Goal: Find specific page/section: Find specific page/section

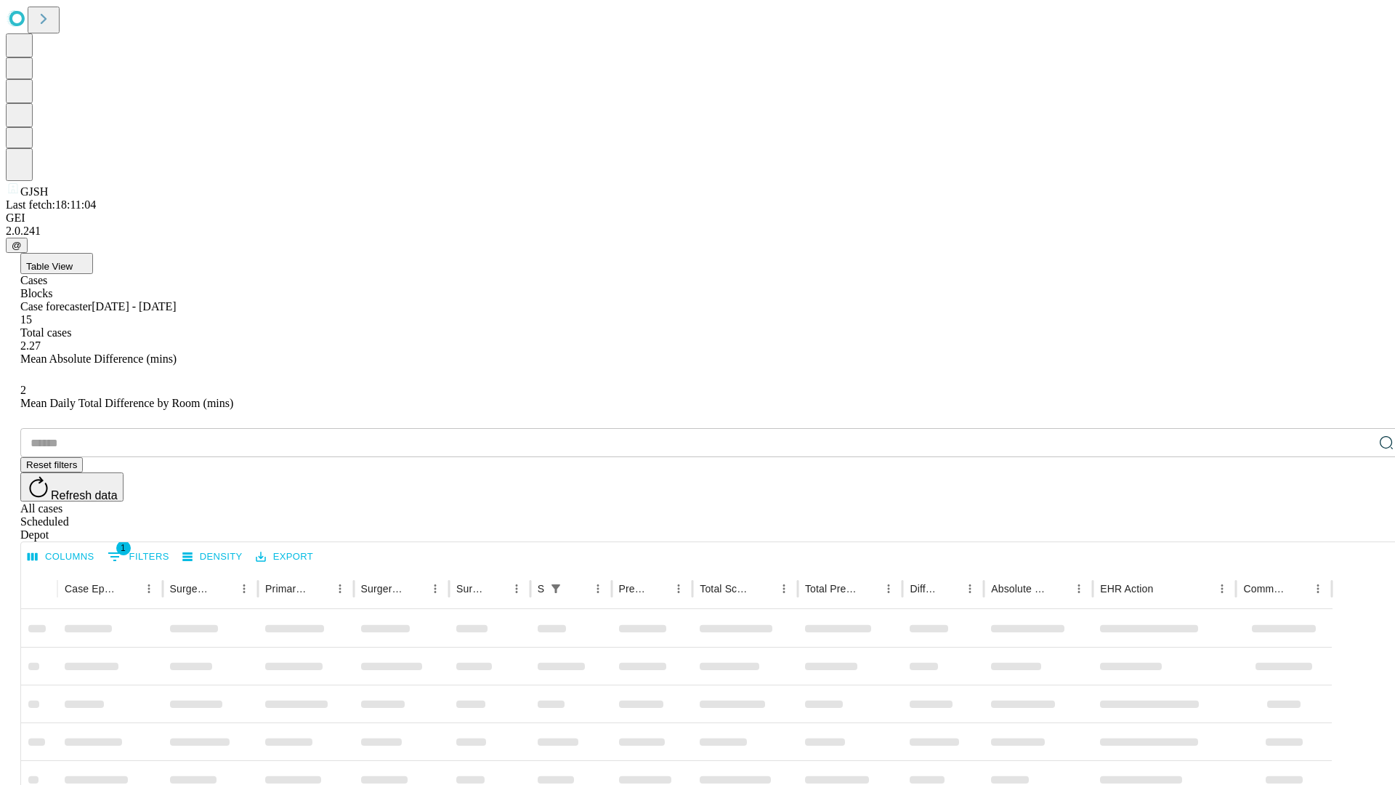
click at [1357, 528] on div "Depot" at bounding box center [712, 534] width 1384 height 13
